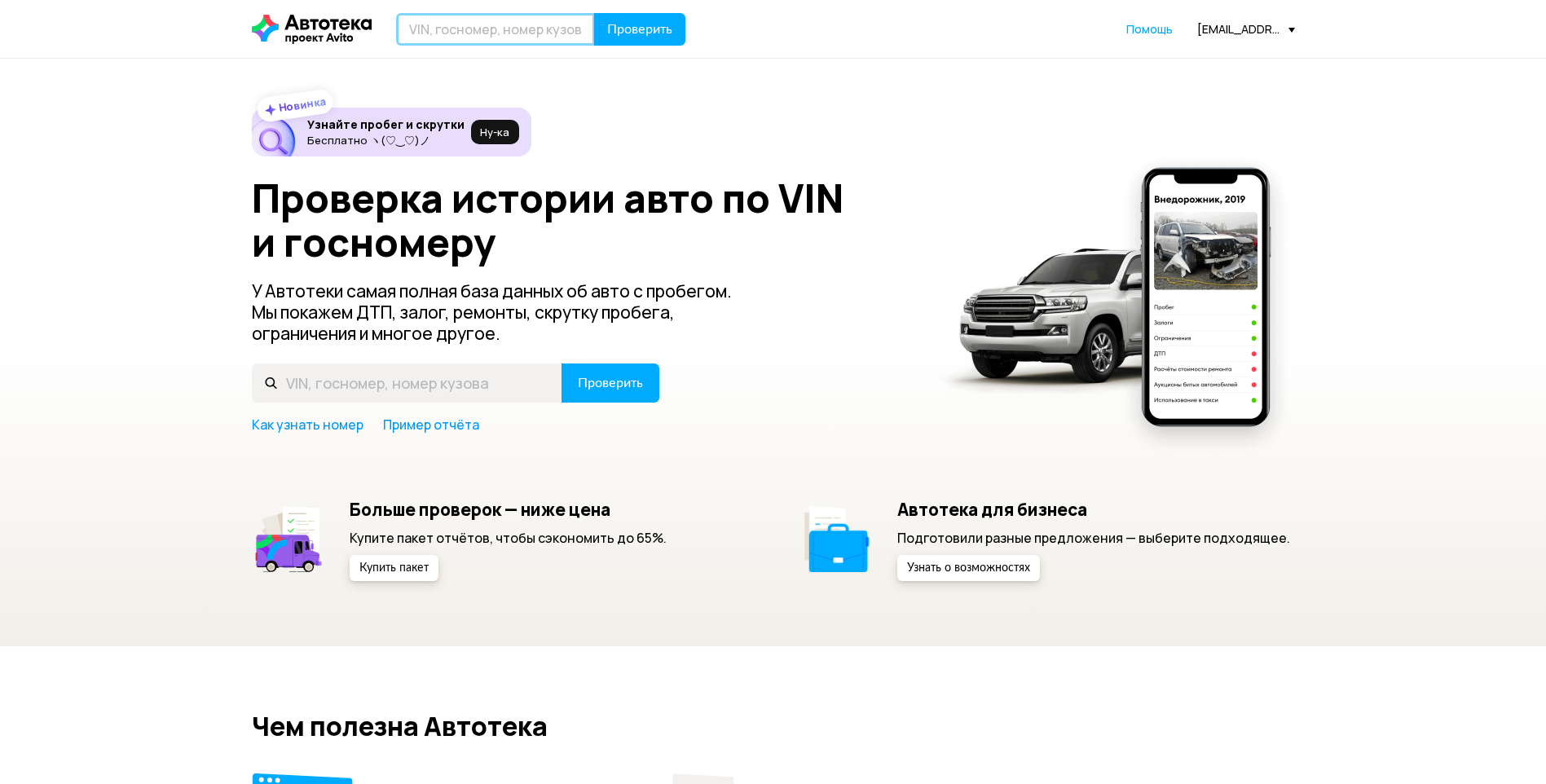
click at [523, 34] on input "text" at bounding box center [495, 29] width 199 height 33
type input "[US_VEHICLE_IDENTIFICATION_NUMBER]"
click at [619, 24] on span "Проверить" at bounding box center [640, 29] width 65 height 13
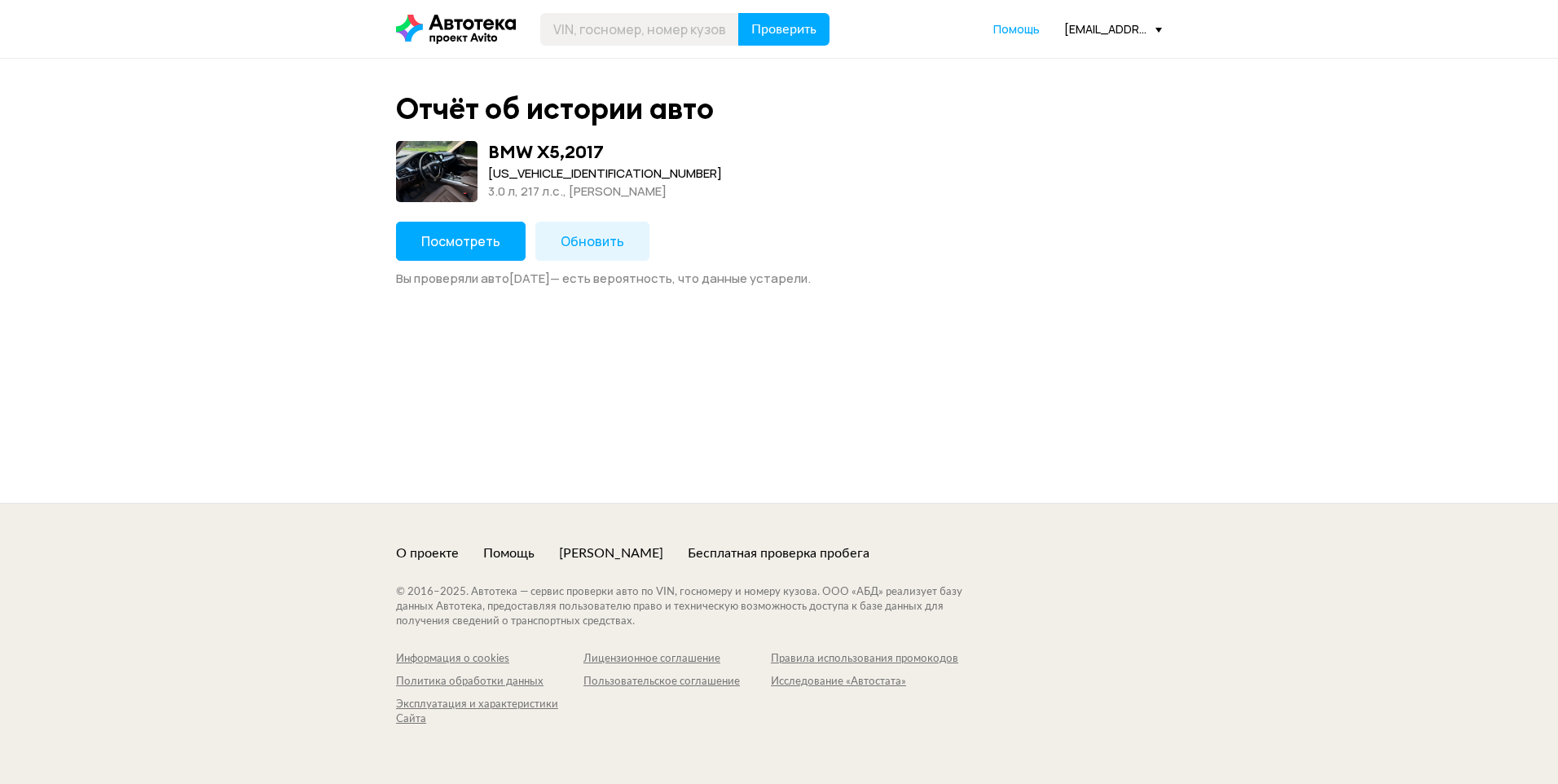
click at [477, 227] on button "Посмотреть" at bounding box center [461, 241] width 130 height 39
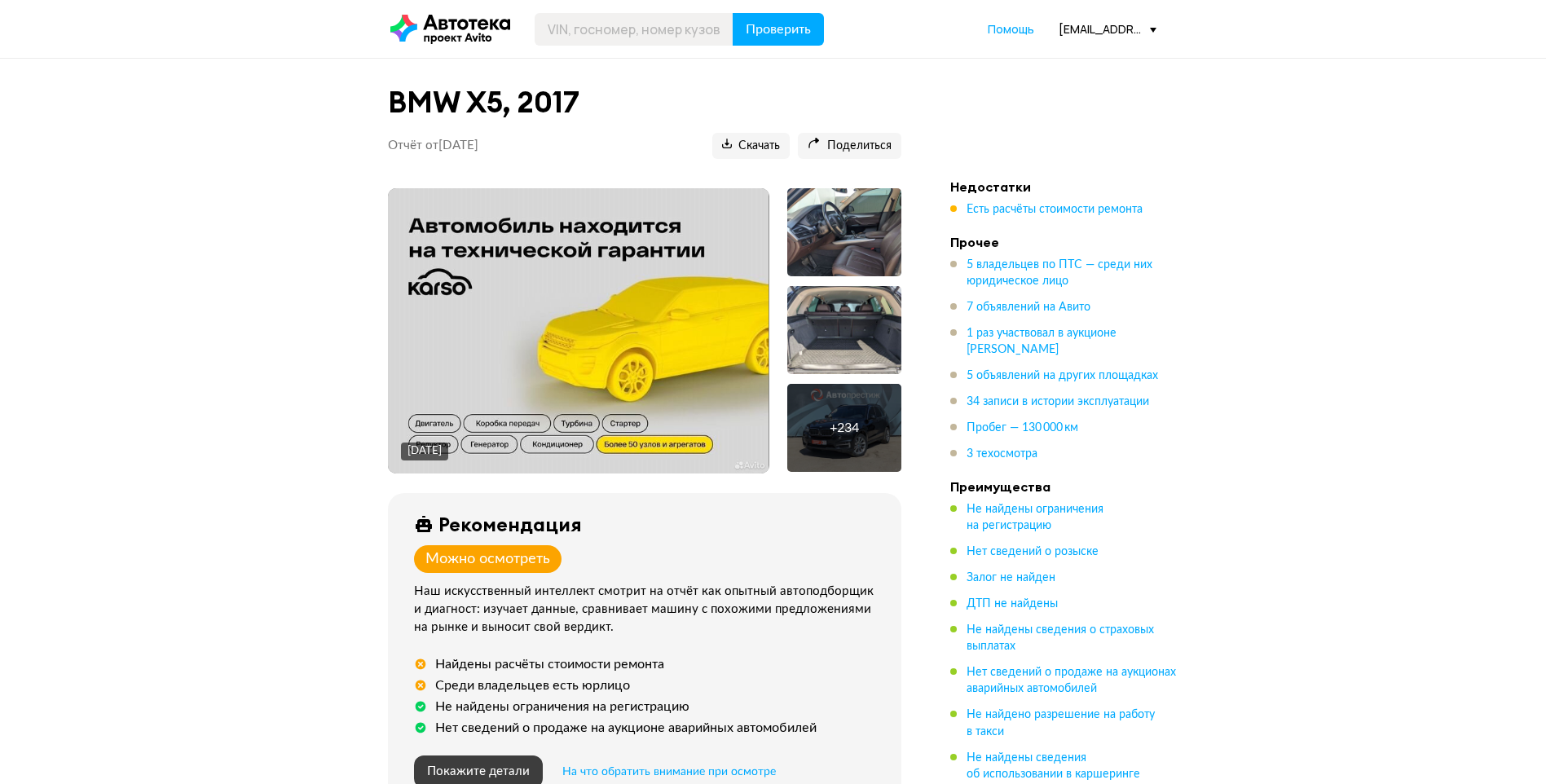
scroll to position [245, 0]
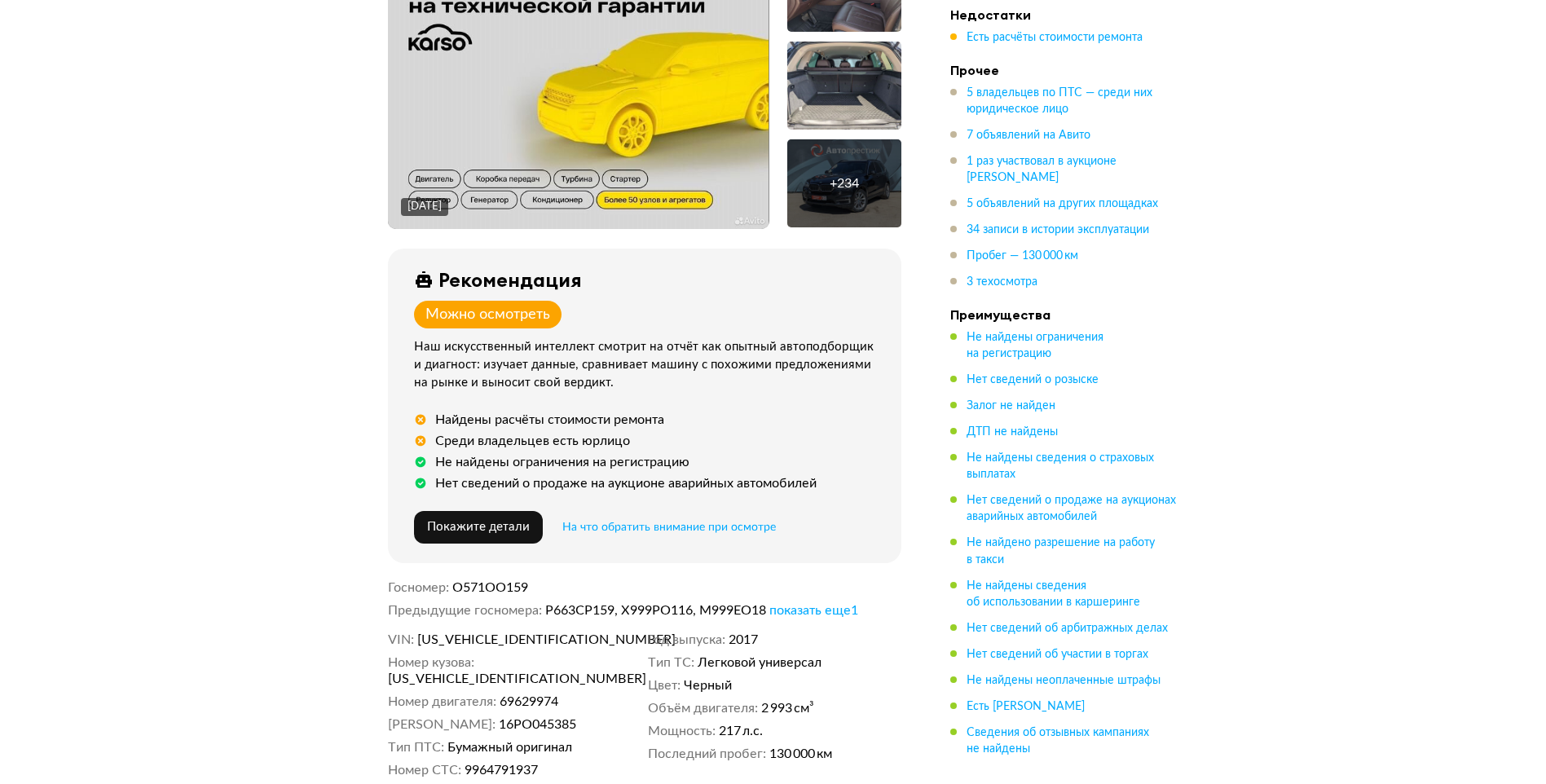
click at [478, 638] on span "[US_VEHICLE_IDENTIFICATION_NUMBER]" at bounding box center [510, 639] width 187 height 16
click at [478, 637] on span "[US_VEHICLE_IDENTIFICATION_NUMBER]" at bounding box center [510, 639] width 187 height 16
copy span "[US_VEHICLE_IDENTIFICATION_NUMBER]"
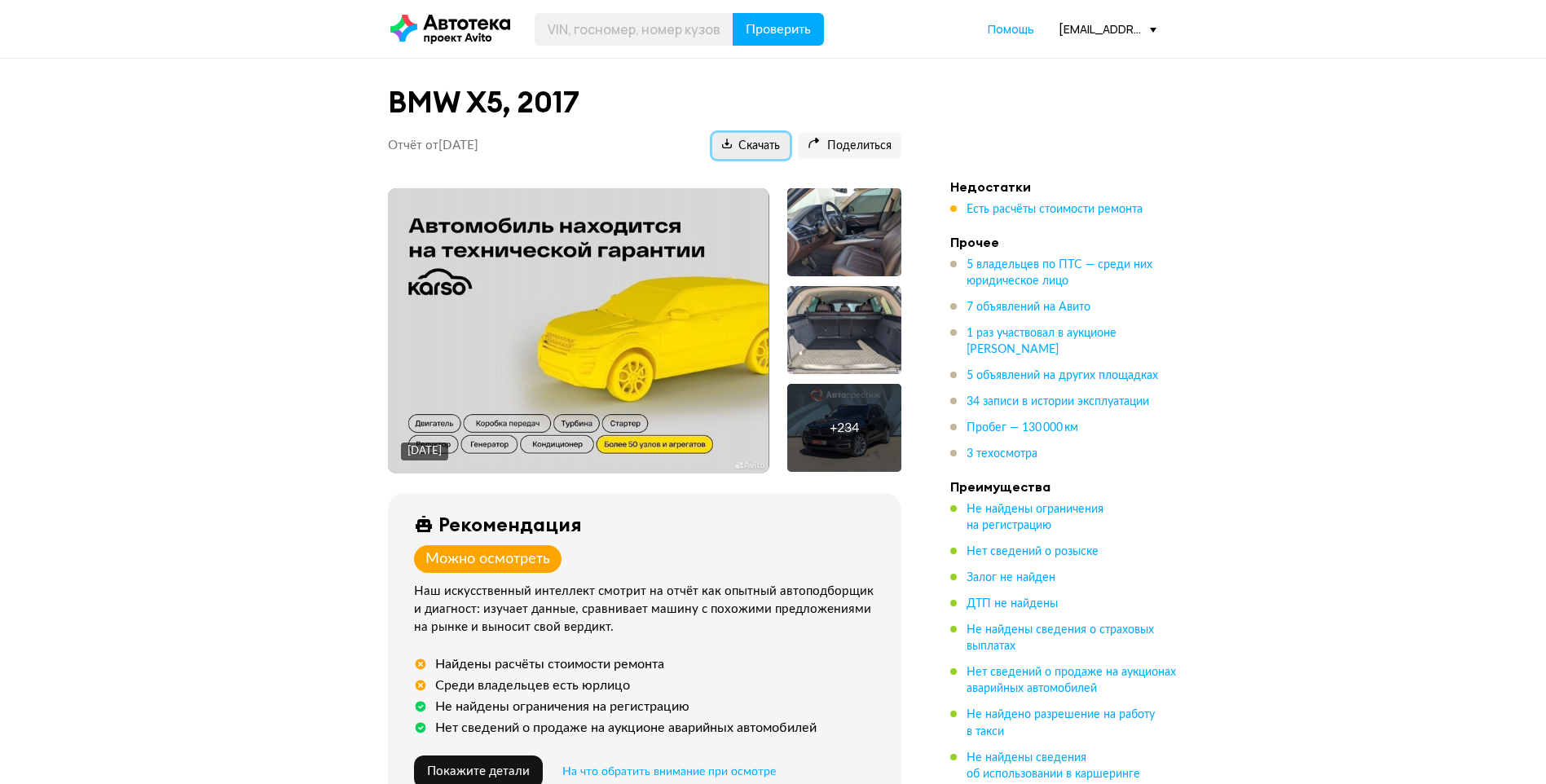
click at [739, 141] on span "Скачать" at bounding box center [751, 147] width 58 height 16
